Goal: Find specific page/section: Find specific page/section

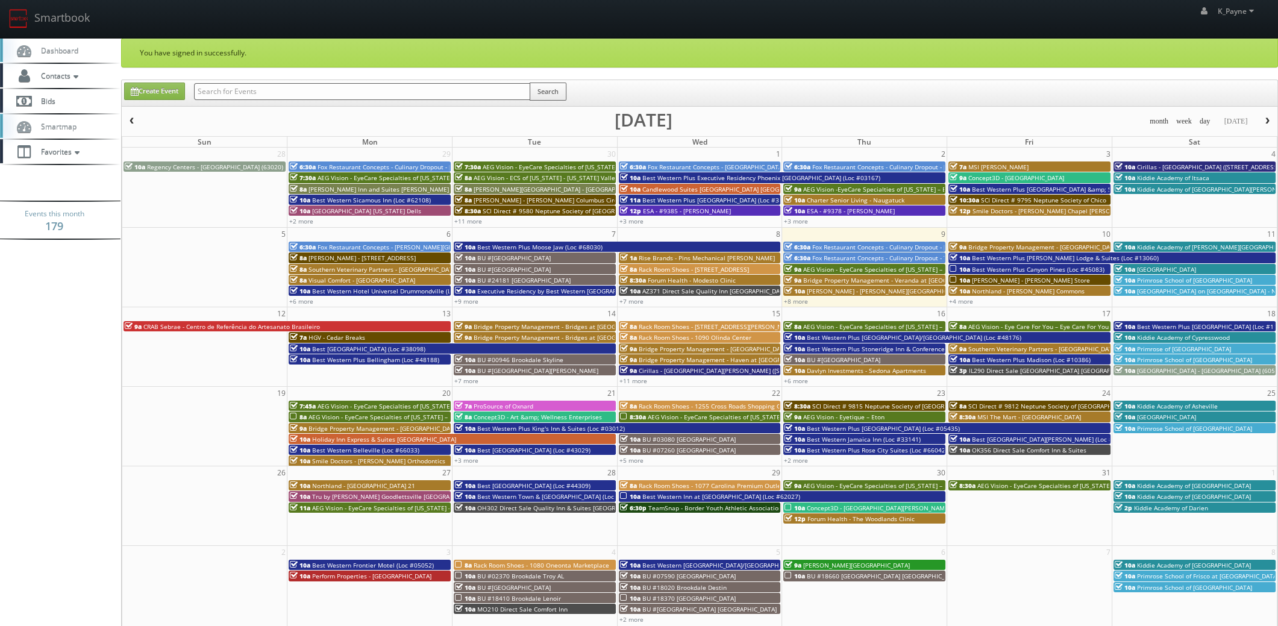
click at [218, 90] on input "text" at bounding box center [362, 91] width 336 height 17
type input "arris"
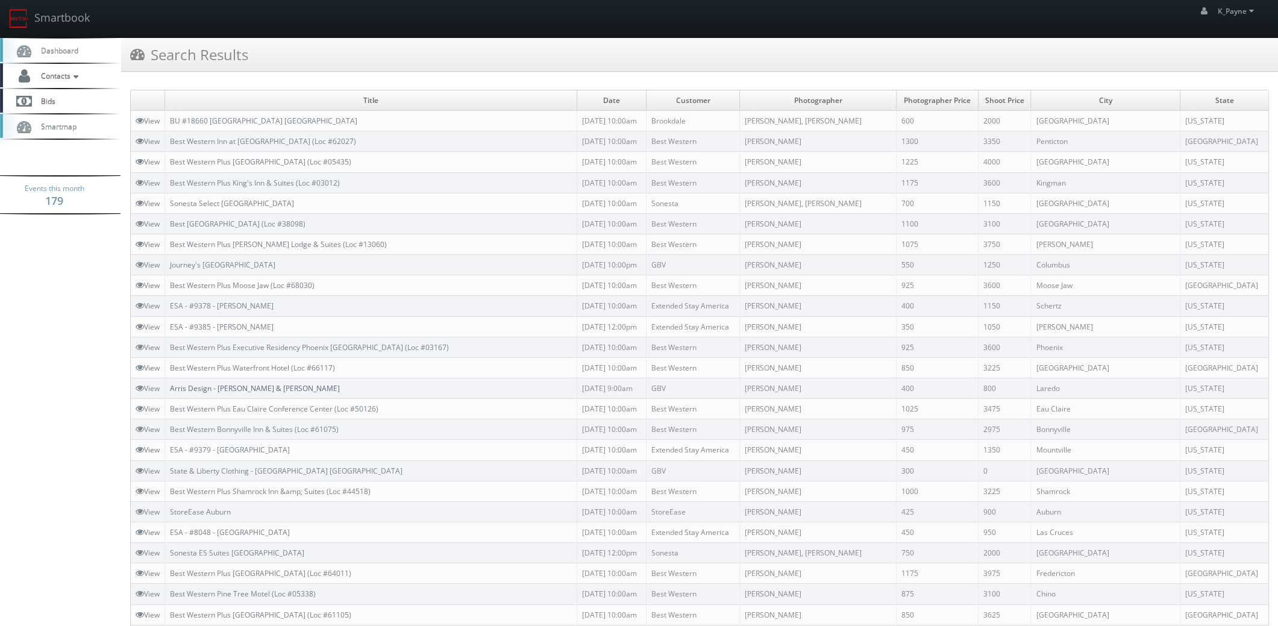
click at [256, 387] on link "Arris Design - [PERSON_NAME] & [PERSON_NAME]" at bounding box center [255, 388] width 170 height 10
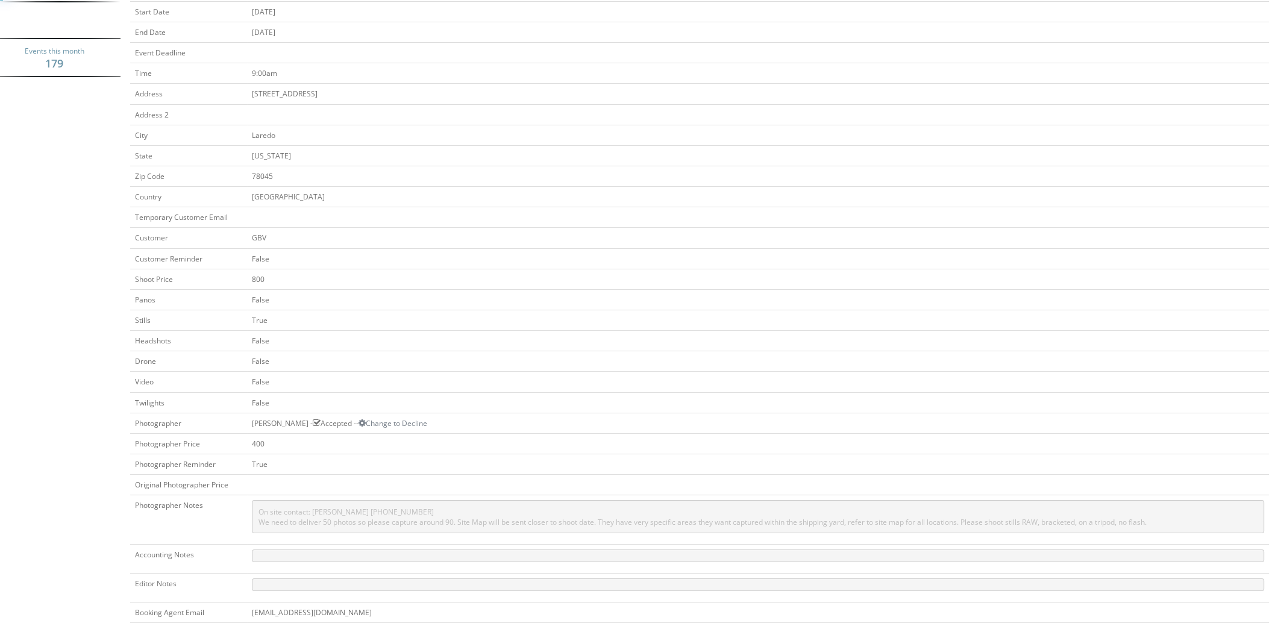
scroll to position [374, 0]
